Goal: Transaction & Acquisition: Book appointment/travel/reservation

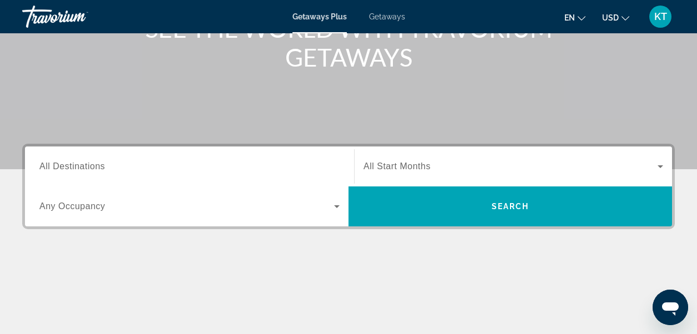
scroll to position [222, 0]
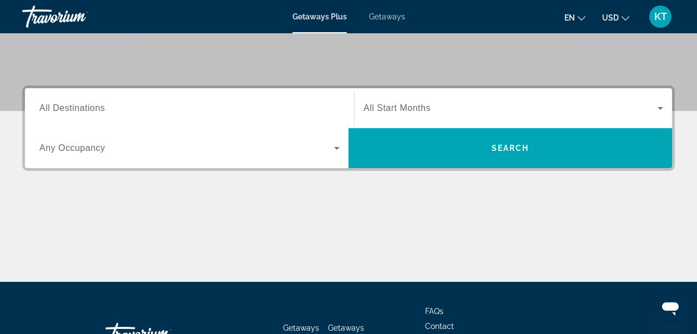
click at [218, 109] on input "Destination All Destinations" at bounding box center [189, 108] width 300 height 13
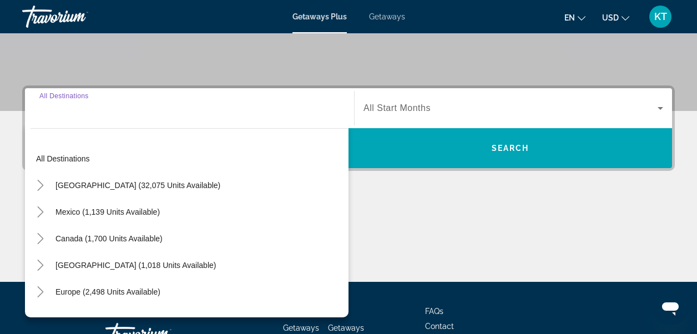
scroll to position [271, 0]
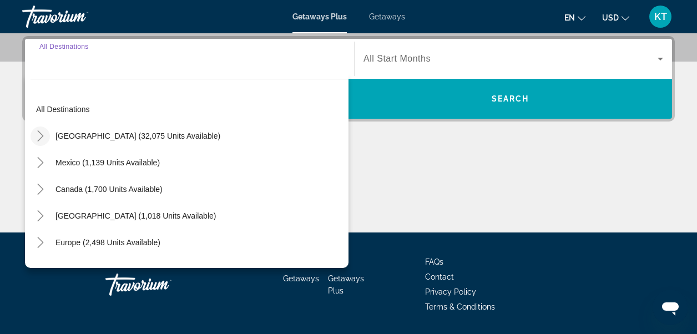
click at [39, 134] on icon "Toggle United States (32,075 units available)" at bounding box center [40, 135] width 11 height 11
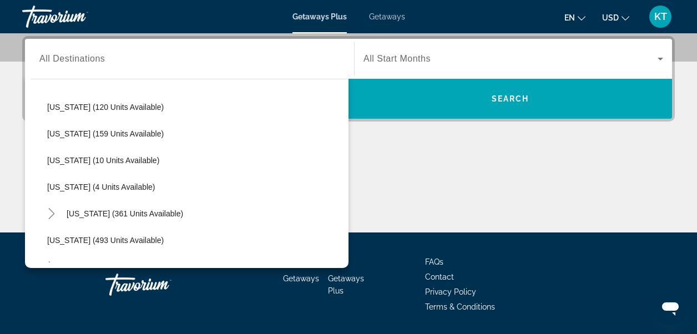
scroll to position [310, 0]
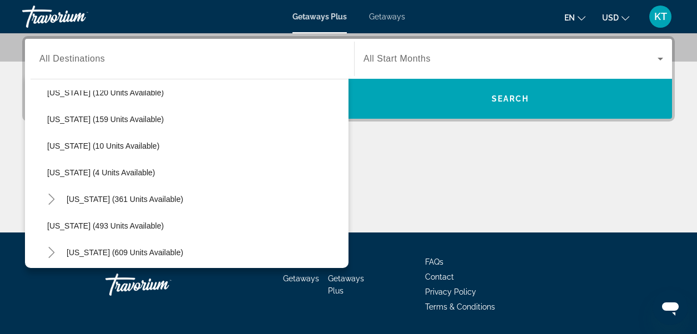
click at [397, 16] on span "Getaways" at bounding box center [387, 16] width 36 height 9
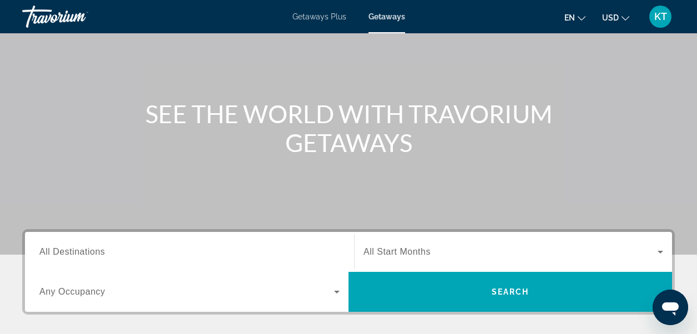
scroll to position [222, 0]
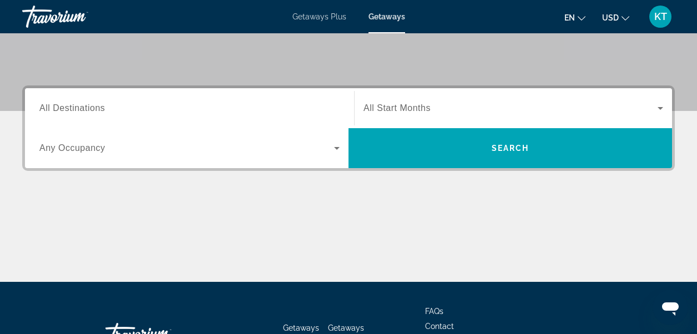
click at [82, 108] on span "All Destinations" at bounding box center [72, 107] width 66 height 9
click at [82, 108] on input "Destination All Destinations" at bounding box center [189, 108] width 300 height 13
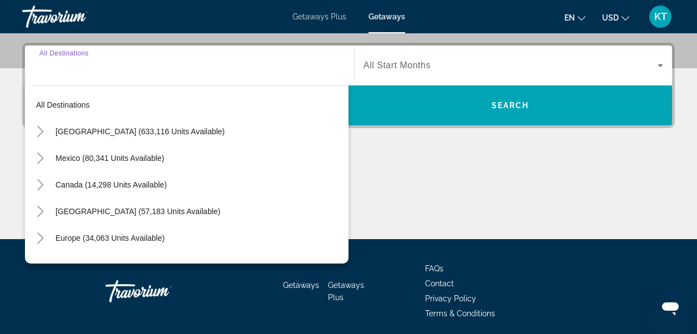
scroll to position [271, 0]
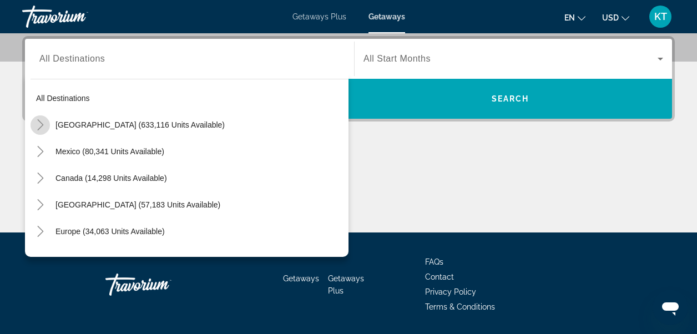
click at [42, 122] on icon "Toggle United States (633,116 units available)" at bounding box center [40, 124] width 11 height 11
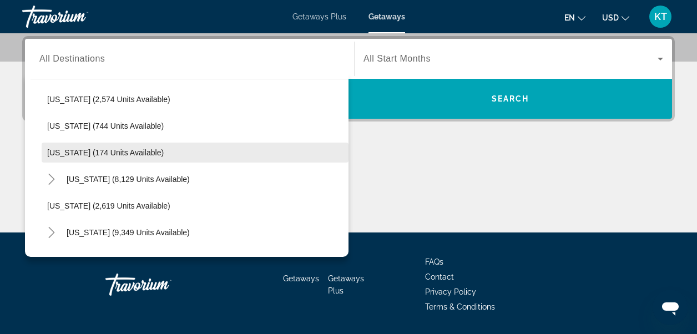
scroll to position [587, 0]
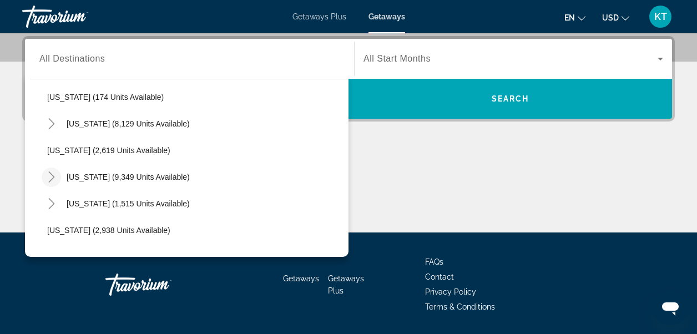
click at [52, 173] on icon "Toggle Nevada (9,349 units available)" at bounding box center [51, 177] width 11 height 11
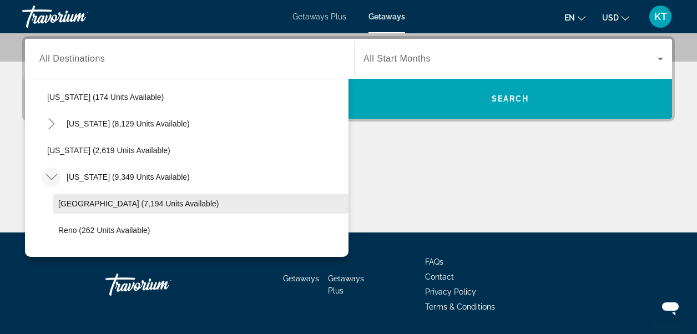
click at [75, 199] on span "[GEOGRAPHIC_DATA] (7,194 units available)" at bounding box center [138, 203] width 160 height 9
type input "**********"
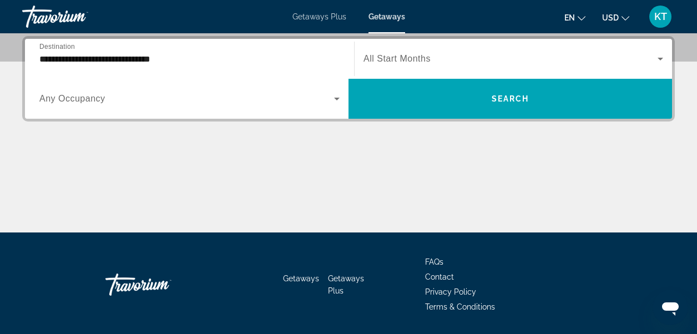
click at [392, 56] on span "All Start Months" at bounding box center [397, 58] width 67 height 9
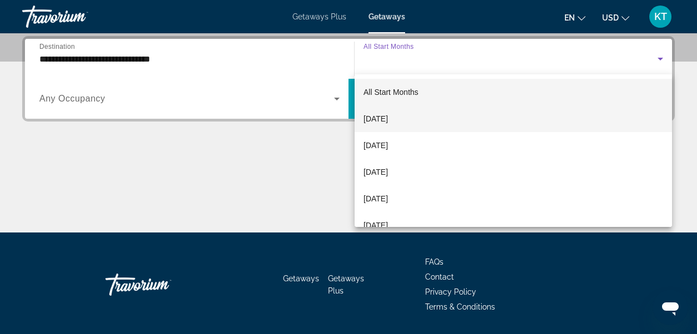
click at [388, 123] on span "[DATE]" at bounding box center [376, 118] width 24 height 13
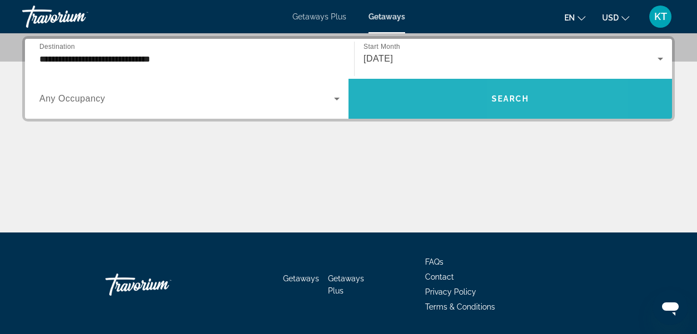
click at [517, 88] on span "Search widget" at bounding box center [511, 98] width 324 height 27
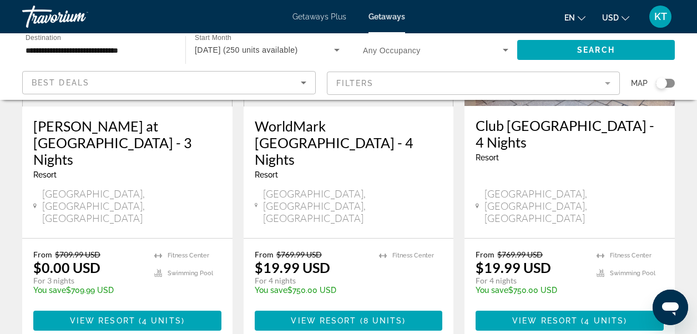
scroll to position [1554, 0]
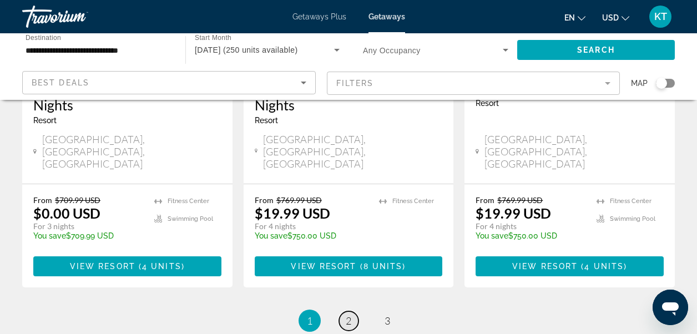
click at [345, 311] on link "page 2" at bounding box center [348, 320] width 19 height 19
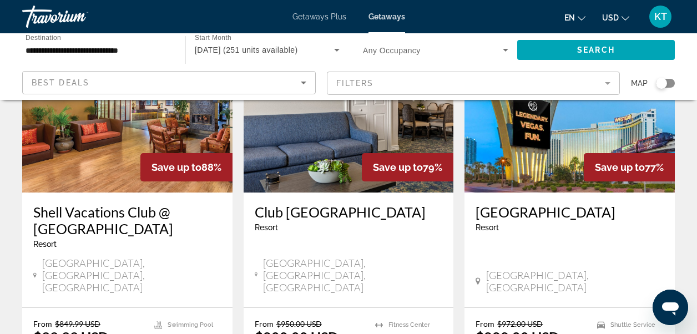
scroll to position [1443, 0]
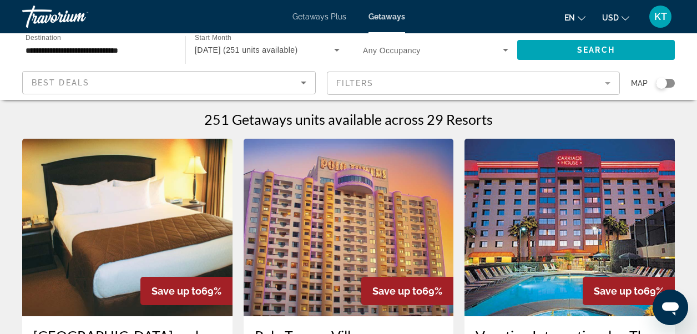
click at [307, 15] on span "Getaways Plus" at bounding box center [320, 16] width 54 height 9
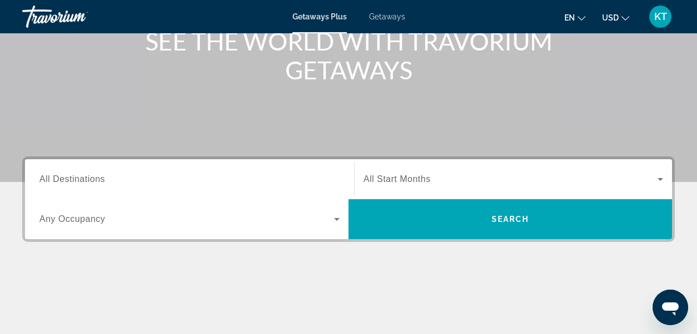
scroll to position [222, 0]
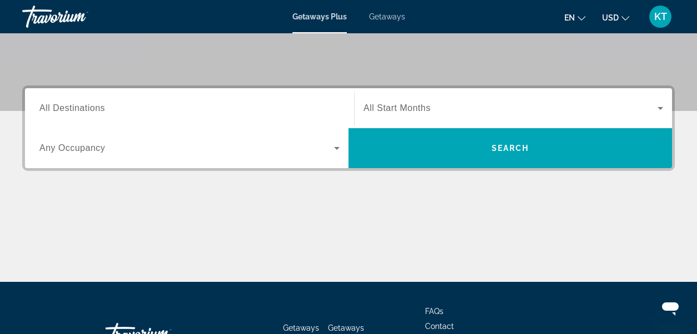
click at [82, 110] on span "All Destinations" at bounding box center [72, 107] width 66 height 9
click at [82, 110] on input "Destination All Destinations" at bounding box center [189, 108] width 300 height 13
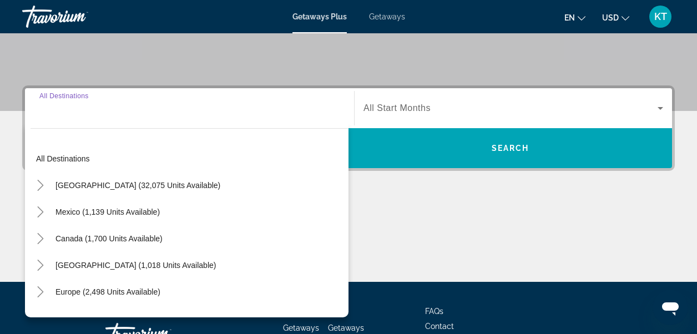
scroll to position [271, 0]
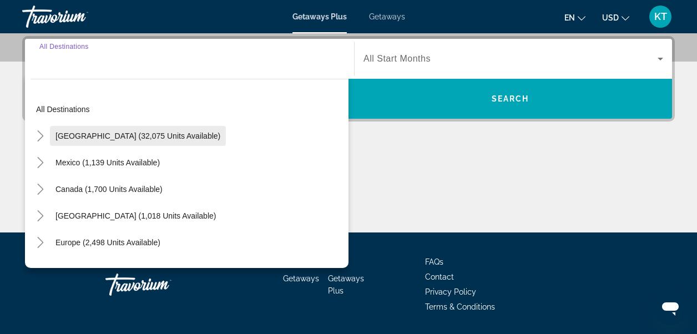
click at [85, 135] on span "[GEOGRAPHIC_DATA] (32,075 units available)" at bounding box center [138, 136] width 165 height 9
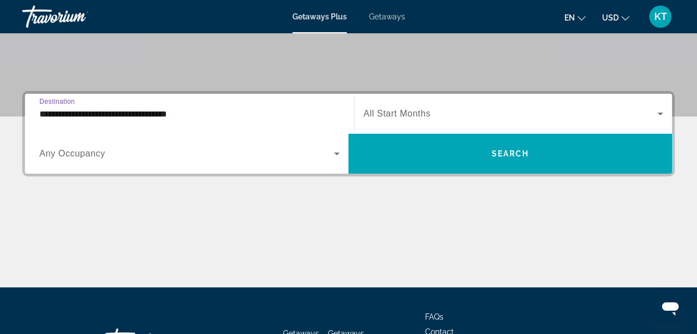
scroll to position [216, 0]
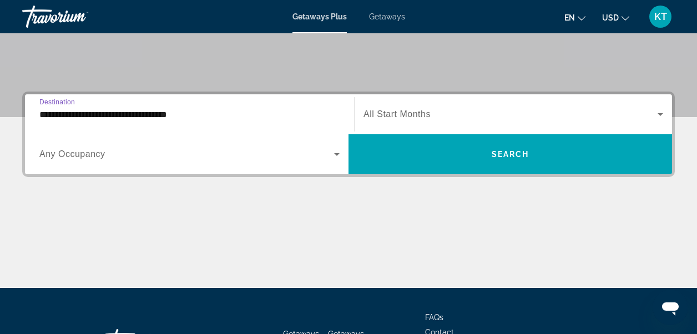
click at [48, 115] on input "**********" at bounding box center [189, 114] width 300 height 13
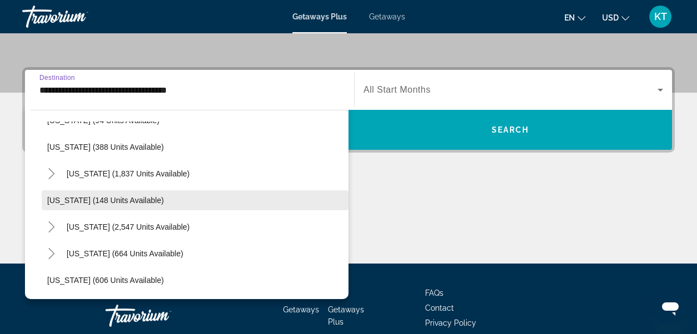
scroll to position [555, 0]
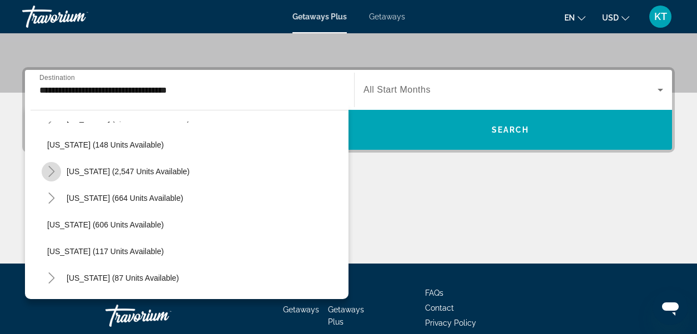
click at [51, 171] on icon "Toggle Nevada (2,547 units available)" at bounding box center [51, 171] width 11 height 11
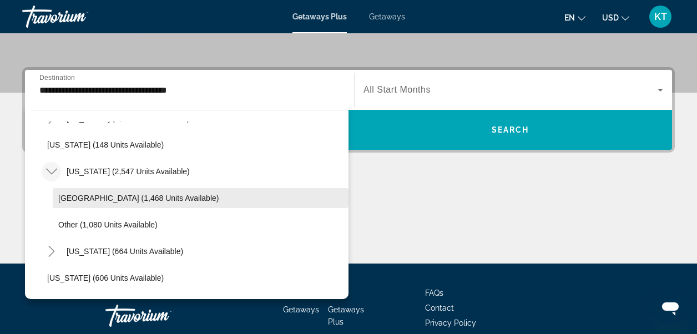
click at [68, 194] on span "[GEOGRAPHIC_DATA] (1,468 units available)" at bounding box center [138, 198] width 160 height 9
type input "**********"
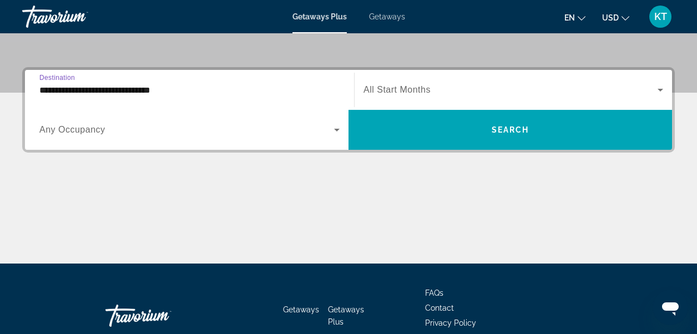
scroll to position [271, 0]
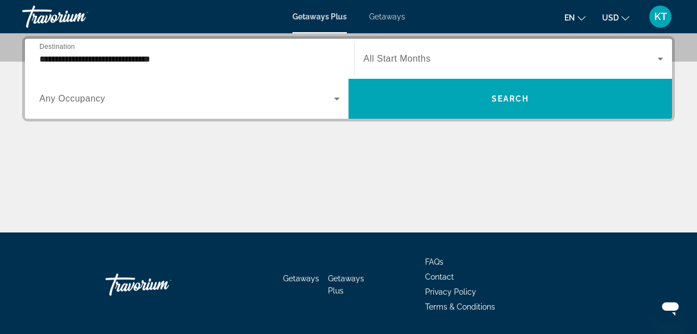
click at [412, 54] on span "All Start Months" at bounding box center [397, 58] width 67 height 9
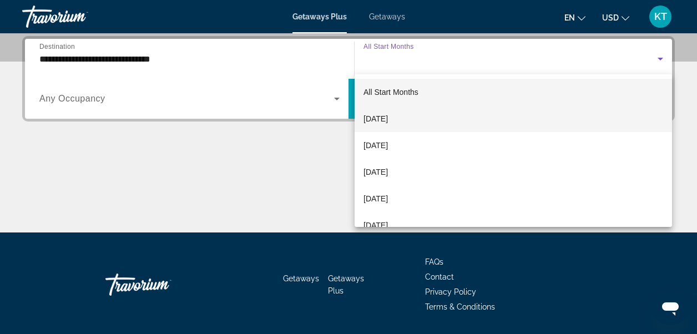
click at [371, 119] on span "[DATE]" at bounding box center [376, 118] width 24 height 13
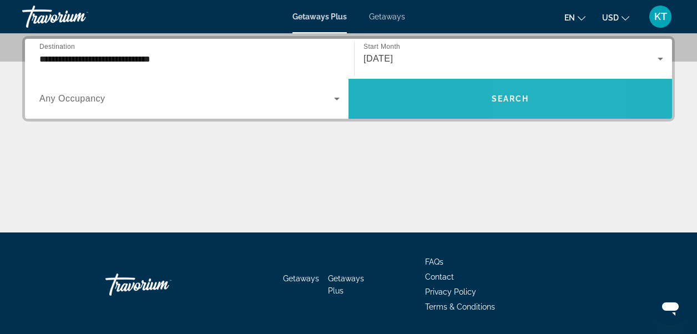
click at [517, 97] on span "Search" at bounding box center [511, 98] width 38 height 9
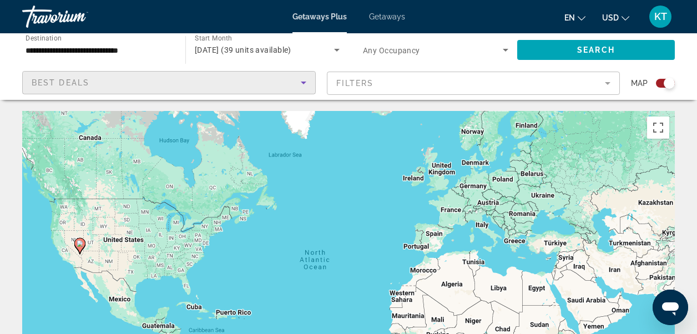
click at [296, 82] on div "Best Deals" at bounding box center [166, 82] width 269 height 13
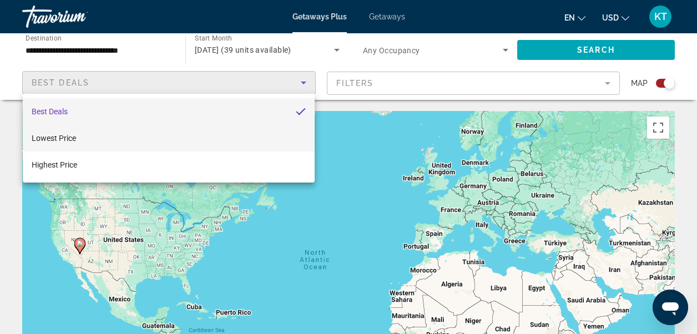
click at [45, 135] on span "Lowest Price" at bounding box center [54, 138] width 44 height 9
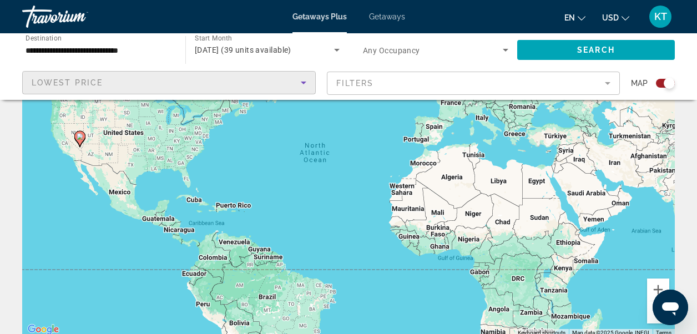
scroll to position [111, 0]
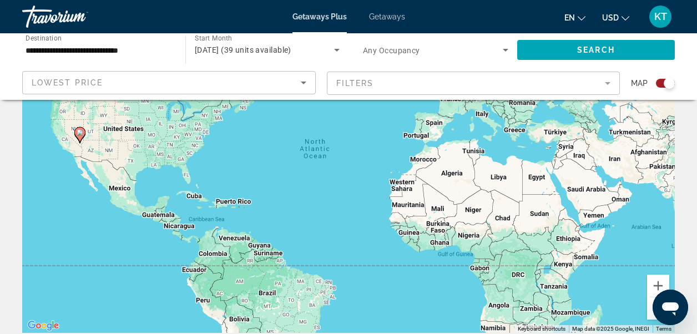
click at [79, 143] on gmp-advanced-marker "Main content" at bounding box center [79, 135] width 11 height 17
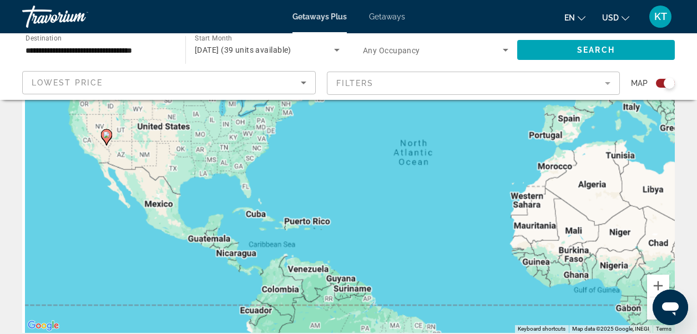
click at [79, 143] on div "To activate drag with keyboard, press Alt + Enter. Once in keyboard drag state,…" at bounding box center [348, 166] width 653 height 333
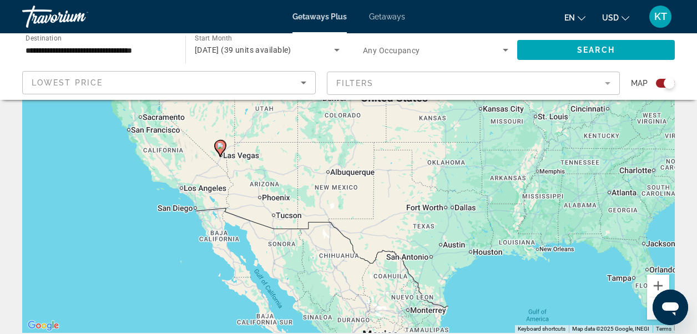
click at [220, 153] on icon "Main content" at bounding box center [220, 148] width 10 height 14
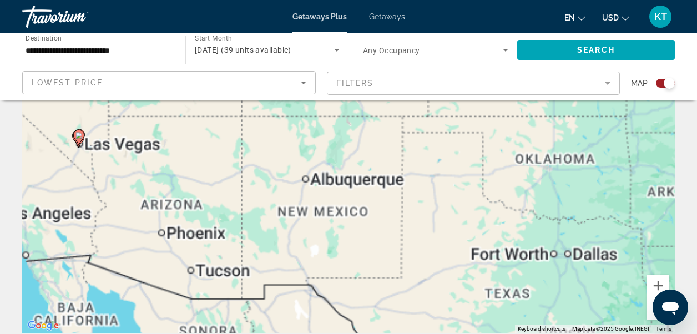
click at [220, 153] on div "To activate drag with keyboard, press Alt + Enter. Once in keyboard drag state,…" at bounding box center [348, 166] width 653 height 333
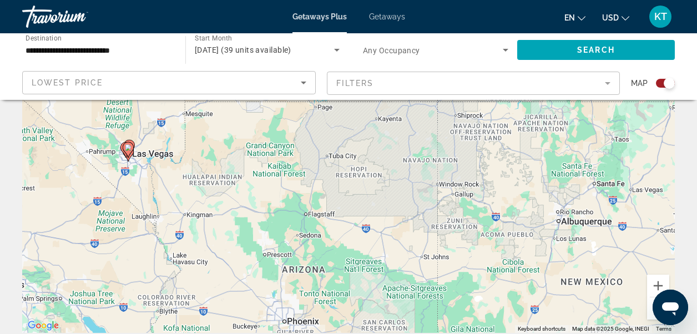
drag, startPoint x: 57, startPoint y: 151, endPoint x: 254, endPoint y: 173, distance: 198.3
click at [254, 173] on div "To activate drag with keyboard, press Alt + Enter. Once in keyboard drag state,…" at bounding box center [348, 166] width 653 height 333
click at [127, 157] on gmp-advanced-marker "Main content" at bounding box center [128, 150] width 11 height 17
type input "**********"
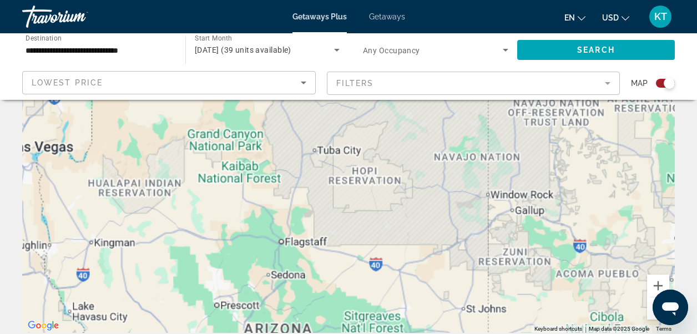
click at [127, 157] on div "To activate drag with keyboard, press Alt + Enter. Once in keyboard drag state,…" at bounding box center [348, 166] width 653 height 333
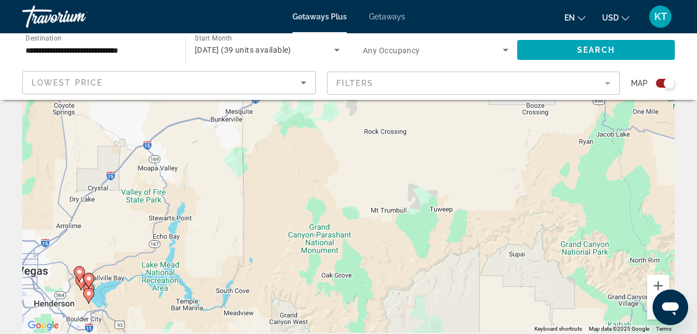
drag, startPoint x: 109, startPoint y: 165, endPoint x: 469, endPoint y: 311, distance: 388.0
click at [468, 313] on div "To activate drag with keyboard, press Alt + Enter. Once in keyboard drag state,…" at bounding box center [348, 166] width 653 height 333
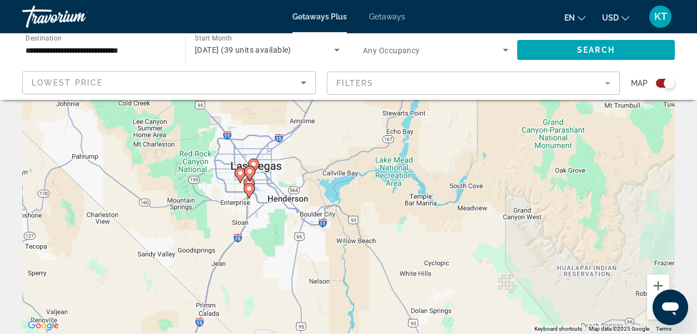
drag, startPoint x: 153, startPoint y: 276, endPoint x: 378, endPoint y: 167, distance: 250.2
click at [378, 167] on div "To activate drag with keyboard, press Alt + Enter. Once in keyboard drag state,…" at bounding box center [348, 166] width 653 height 333
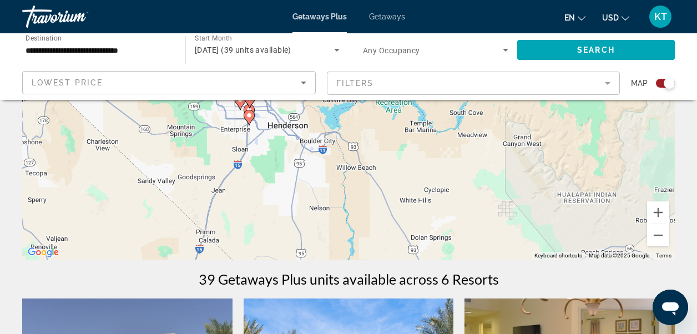
scroll to position [167, 0]
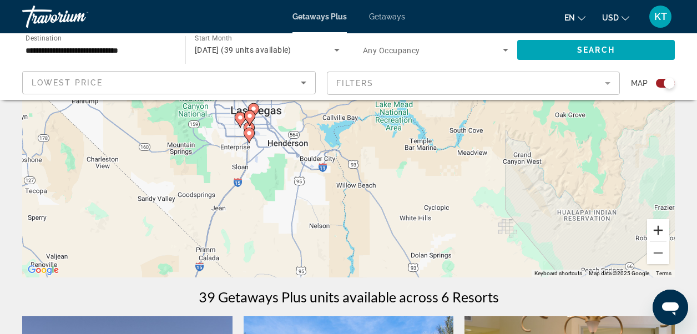
click at [660, 225] on button "Zoom in" at bounding box center [658, 230] width 22 height 22
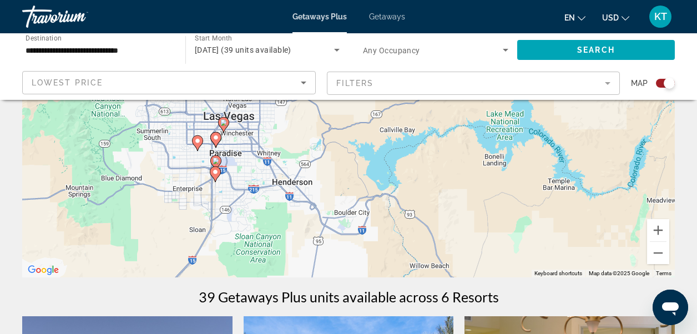
drag, startPoint x: 374, startPoint y: 174, endPoint x: 440, endPoint y: 182, distance: 67.1
click at [440, 182] on div "To activate drag with keyboard, press Alt + Enter. Once in keyboard drag state,…" at bounding box center [348, 110] width 653 height 333
click at [658, 235] on button "Zoom in" at bounding box center [658, 230] width 22 height 22
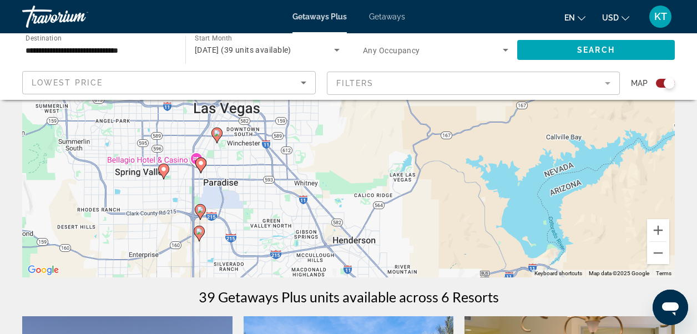
drag, startPoint x: 298, startPoint y: 233, endPoint x: 421, endPoint y: 219, distance: 124.1
click at [421, 219] on div "To activate drag with keyboard, press Alt + Enter. Once in keyboard drag state,…" at bounding box center [348, 110] width 653 height 333
click at [661, 230] on button "Zoom in" at bounding box center [658, 230] width 22 height 22
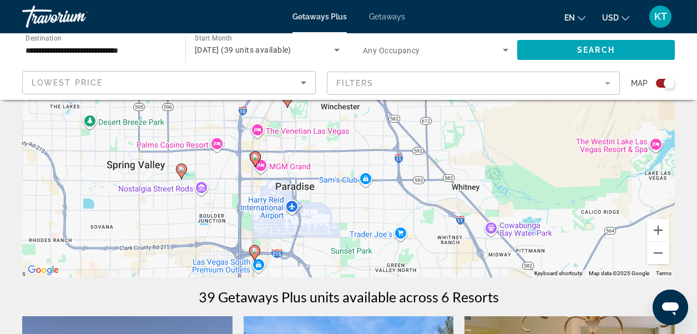
drag, startPoint x: 273, startPoint y: 219, endPoint x: 478, endPoint y: 151, distance: 217.0
click at [478, 151] on div "To activate drag with keyboard, press Alt + Enter. Once in keyboard drag state,…" at bounding box center [348, 110] width 653 height 333
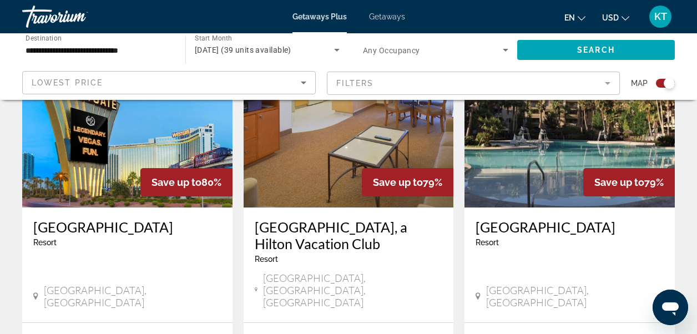
scroll to position [888, 0]
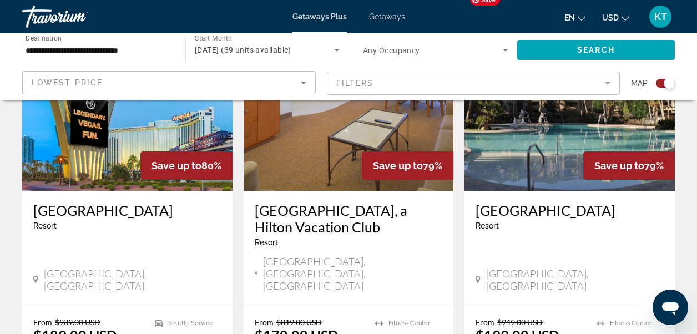
click at [556, 149] on img "Main content" at bounding box center [570, 102] width 210 height 178
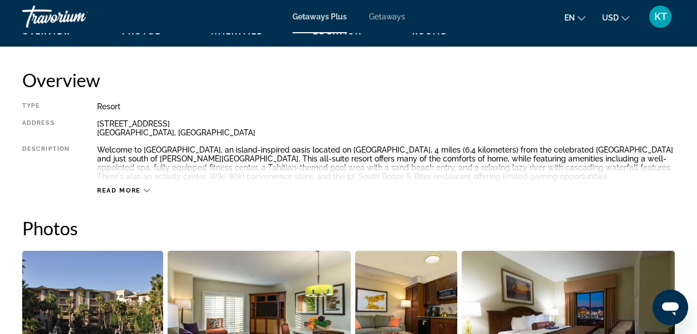
scroll to position [555, 0]
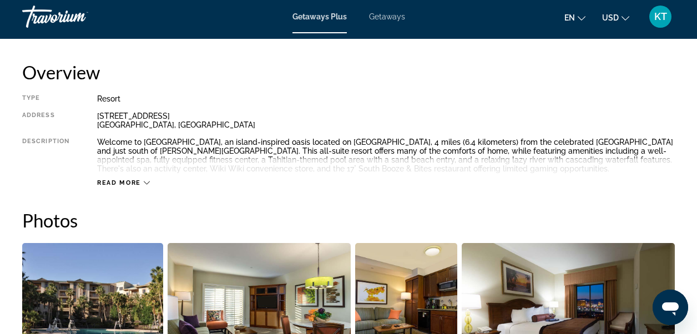
click at [144, 182] on icon "Main content" at bounding box center [147, 183] width 6 height 6
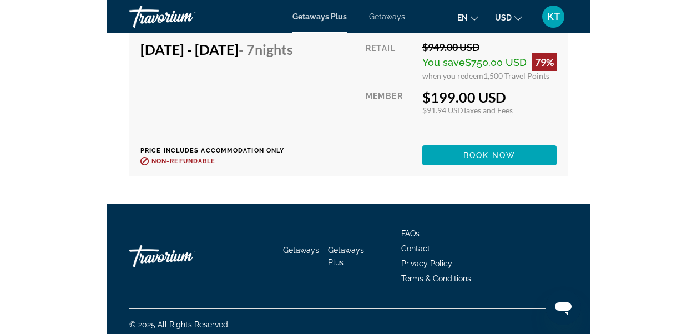
scroll to position [2182, 0]
